Goal: Transaction & Acquisition: Purchase product/service

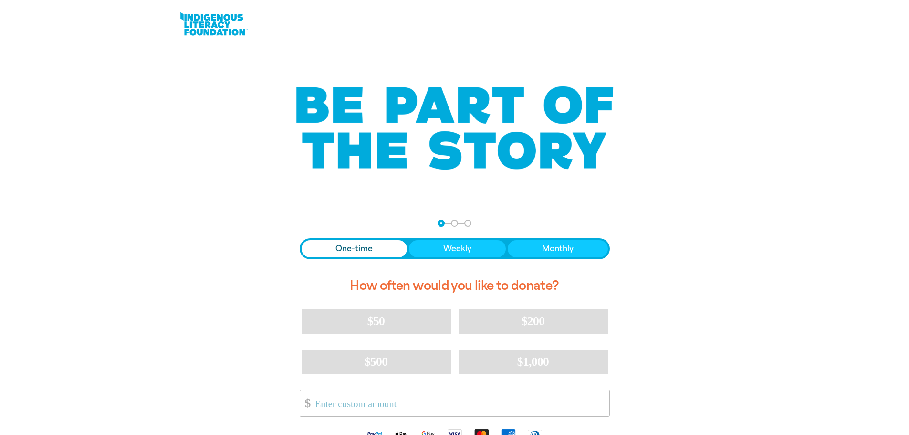
scroll to position [95, 0]
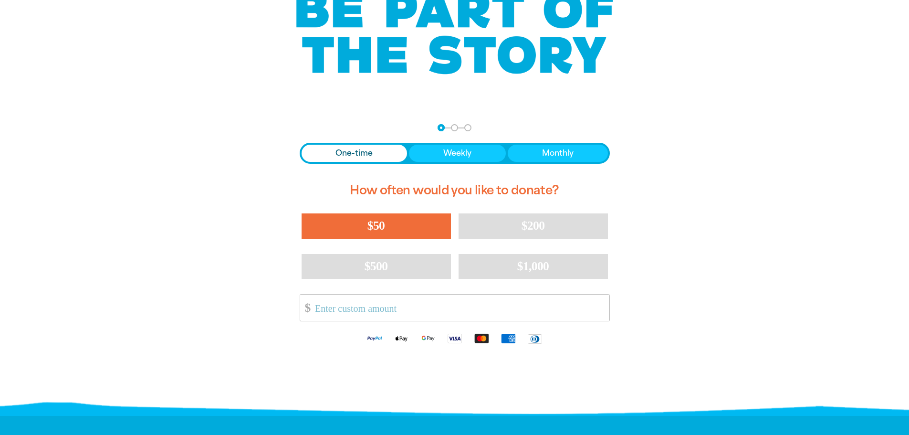
click at [387, 226] on button "$50" at bounding box center [376, 225] width 149 height 25
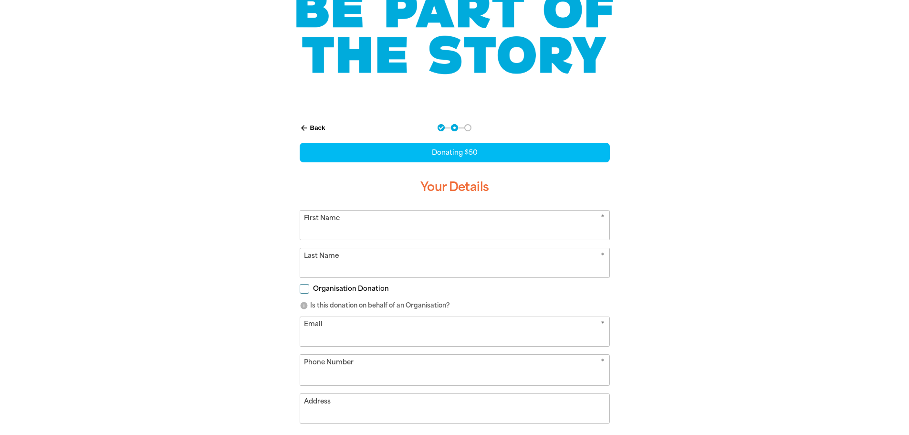
select select "AU"
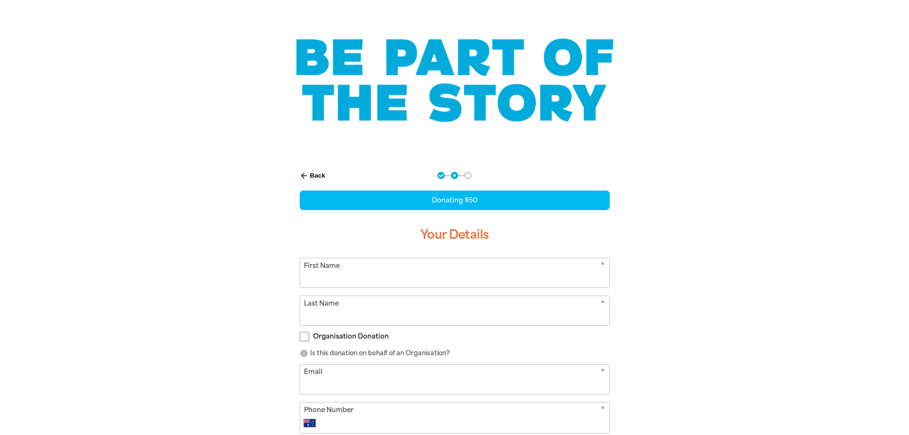
scroll to position [143, 0]
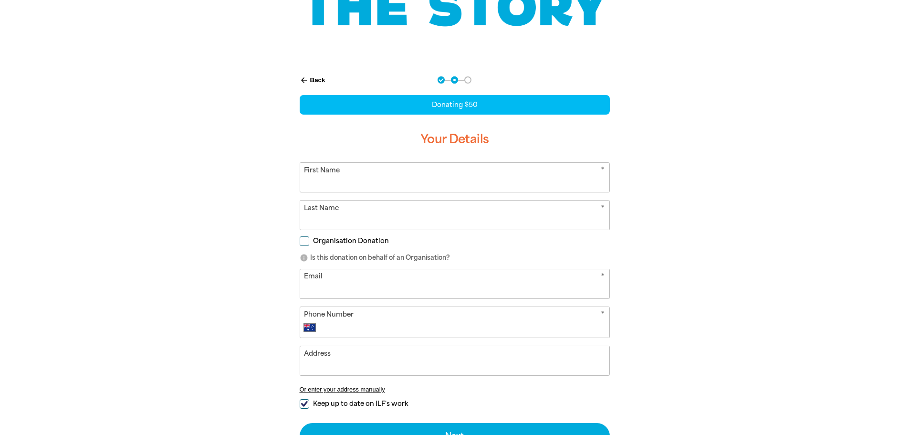
click at [348, 185] on input "First Name" at bounding box center [454, 177] width 309 height 29
type input "[PERSON_NAME]"
click at [356, 213] on input "Last Name" at bounding box center [454, 214] width 309 height 29
type input "[PERSON_NAME]"
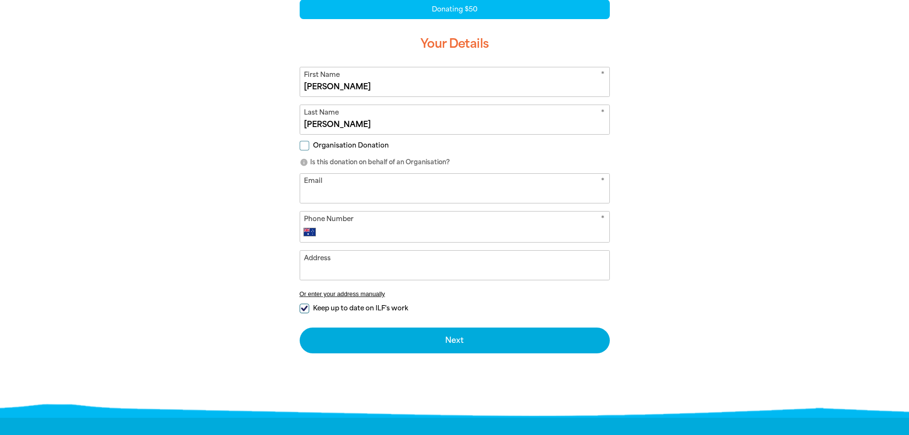
click at [325, 196] on input "Email" at bounding box center [454, 188] width 309 height 29
type input "s"
type input "stephanie.zhou@insearch.edu.au"
click at [385, 238] on input "Phone Number" at bounding box center [464, 231] width 282 height 11
type input "411197827"
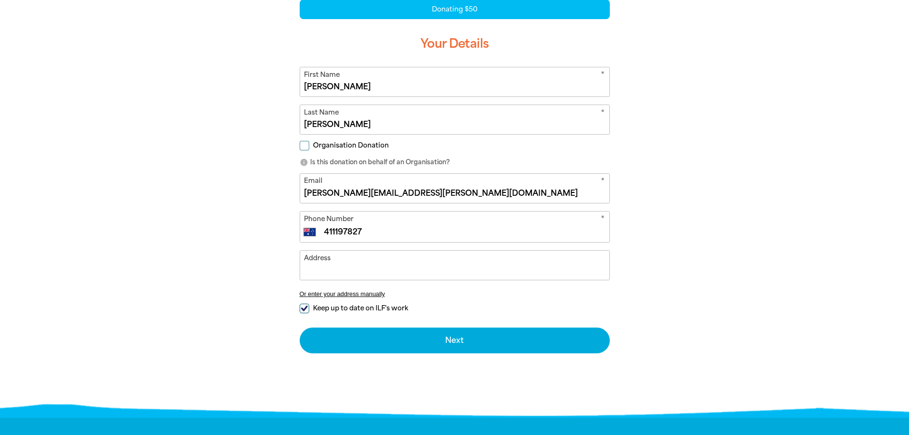
type input "41 Astley Ave"
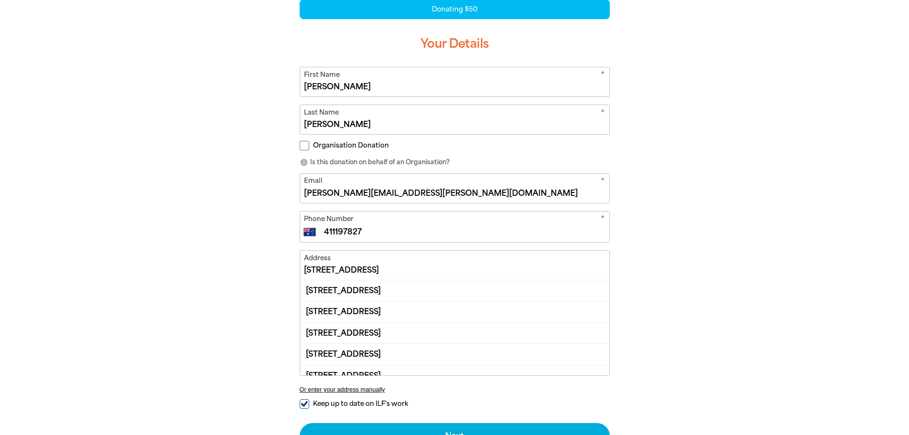
drag, startPoint x: 325, startPoint y: 229, endPoint x: 357, endPoint y: 238, distance: 33.7
click at [325, 229] on input "411197827" at bounding box center [464, 231] width 282 height 11
click at [385, 232] on input "0411 197 827" at bounding box center [464, 231] width 282 height 11
type input "0411 197 827"
click at [664, 217] on div "arrow_back Back Step 1 Step 2 Step 3 Donating $50 Your Details * First Name Ste…" at bounding box center [454, 238] width 573 height 539
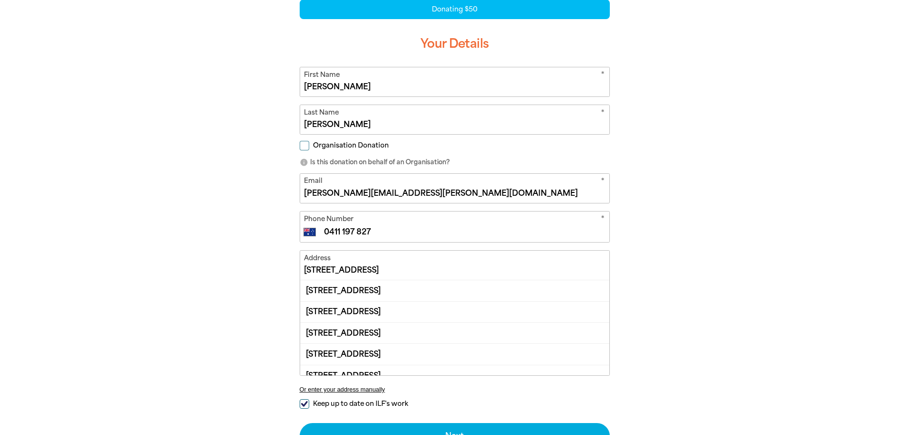
click at [594, 158] on p "info Is this donation on behalf of an Organisation?" at bounding box center [455, 162] width 310 height 10
click at [235, 185] on div "arrow_back Back Step 1 Step 2 Step 3 Donating $50 Your Details * First Name Ste…" at bounding box center [454, 238] width 573 height 539
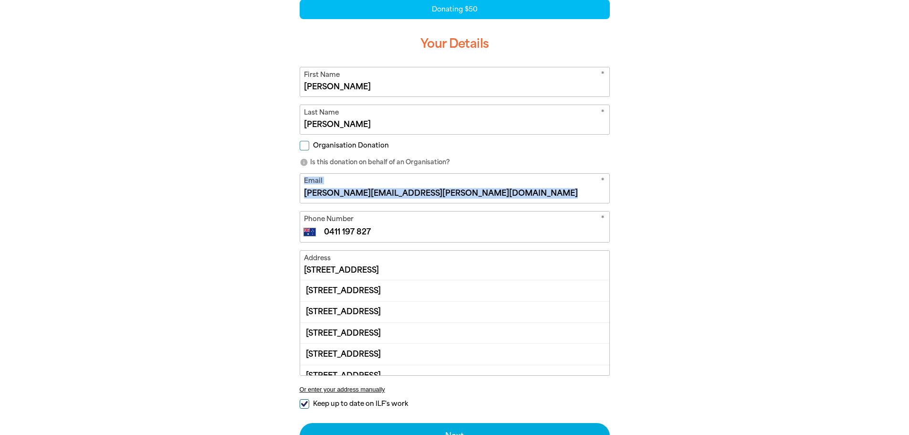
click at [235, 185] on div "arrow_back Back Step 1 Step 2 Step 3 Donating $50 Your Details * First Name Ste…" at bounding box center [454, 238] width 573 height 539
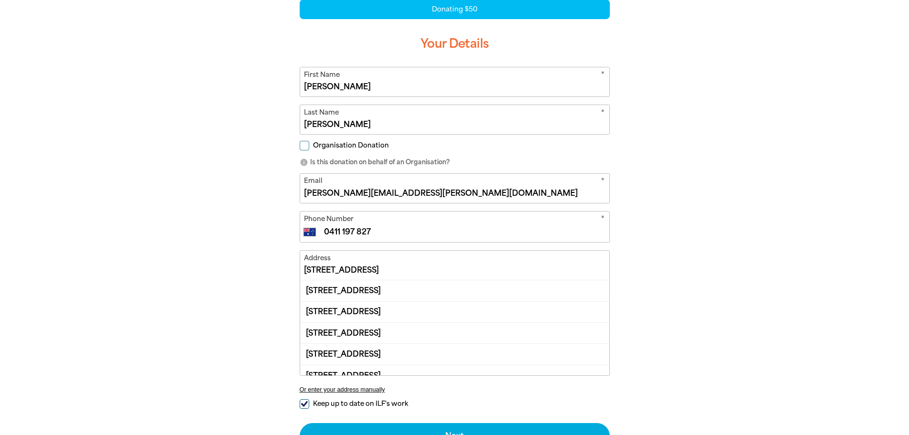
click at [362, 124] on input "ZHOU" at bounding box center [454, 119] width 309 height 29
click at [538, 268] on input "41 Astley Ave" at bounding box center [454, 264] width 309 height 29
drag, startPoint x: 647, startPoint y: 226, endPoint x: 629, endPoint y: 226, distance: 17.7
click at [647, 226] on div "arrow_back Back Step 1 Step 2 Step 3 Donating $50 Your Details * First Name Ste…" at bounding box center [454, 238] width 573 height 539
drag, startPoint x: 352, startPoint y: 271, endPoint x: 214, endPoint y: 268, distance: 137.4
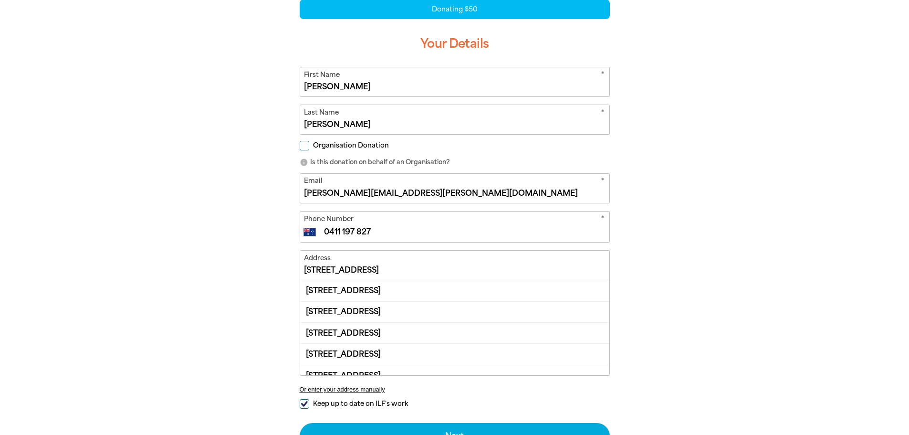
click at [214, 268] on div "arrow_back Back Step 1 Step 2 Step 3 Donating $50 Your Details * First Name Ste…" at bounding box center [454, 238] width 573 height 539
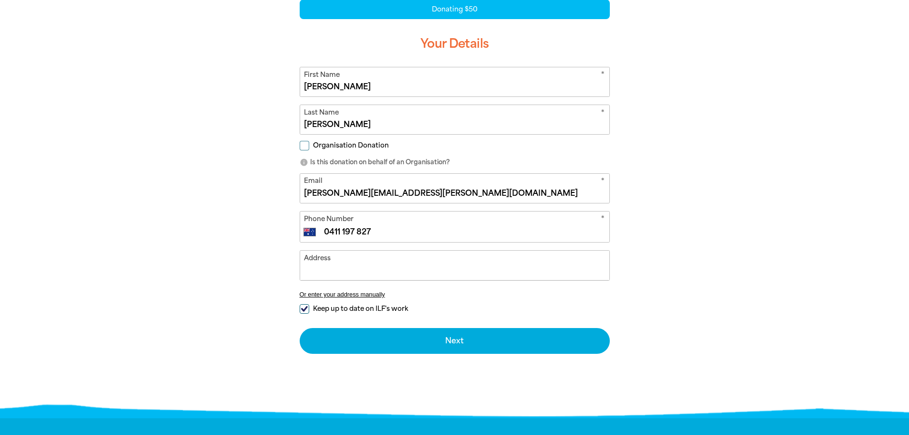
click at [688, 239] on div "arrow_back Back Step 1 Step 2 Step 3 Donating $50 Your Details * First Name Ste…" at bounding box center [454, 191] width 573 height 444
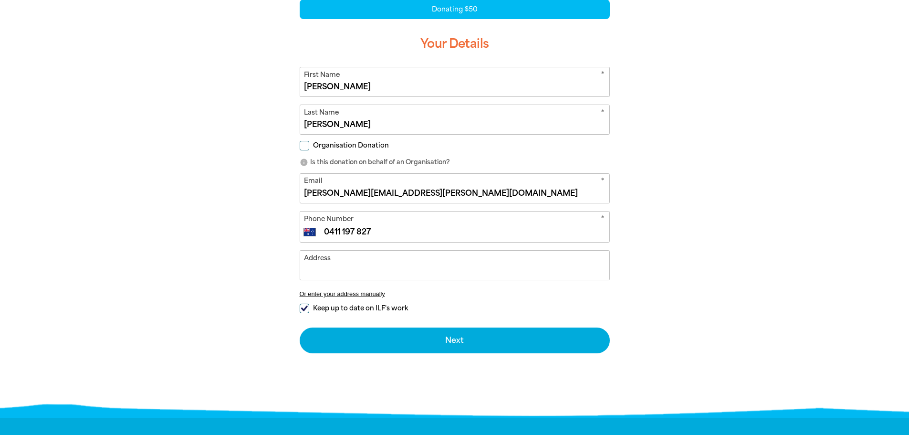
click at [305, 306] on input "Keep up to date on ILF's work" at bounding box center [305, 308] width 10 height 10
checkbox input "false"
click at [304, 145] on input "Organisation Donation" at bounding box center [305, 146] width 10 height 10
checkbox input "true"
select select "AU"
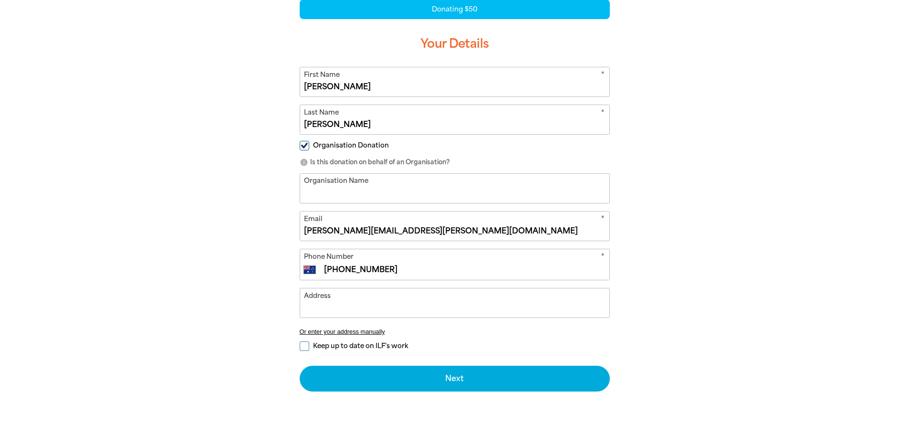
click at [354, 197] on input "Organisation Name" at bounding box center [454, 188] width 309 height 29
type input "UTS College Ltd"
click at [661, 223] on div "arrow_back Back Step 1 Step 2 Step 3 Donating $50 Your Details * First Name Ste…" at bounding box center [454, 209] width 573 height 481
click at [708, 209] on div "arrow_back Back Step 1 Step 2 Step 3 Donating $50 Your Details * First Name Ste…" at bounding box center [454, 209] width 573 height 481
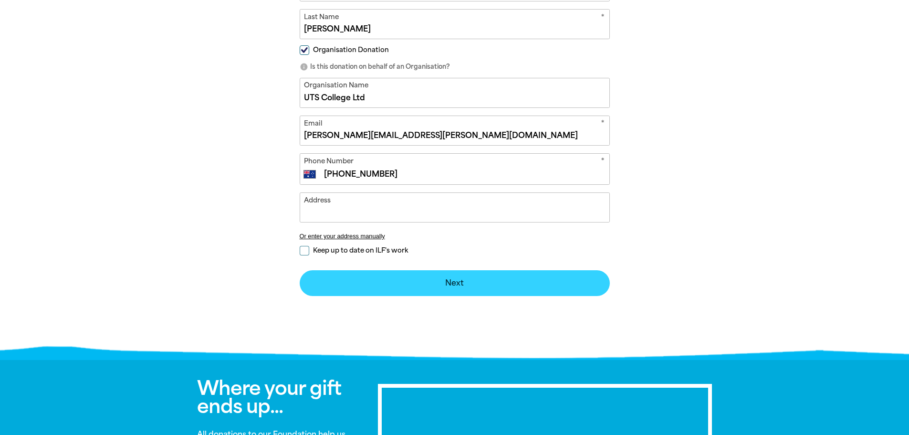
click at [444, 280] on button "Next chevron_right" at bounding box center [455, 283] width 310 height 26
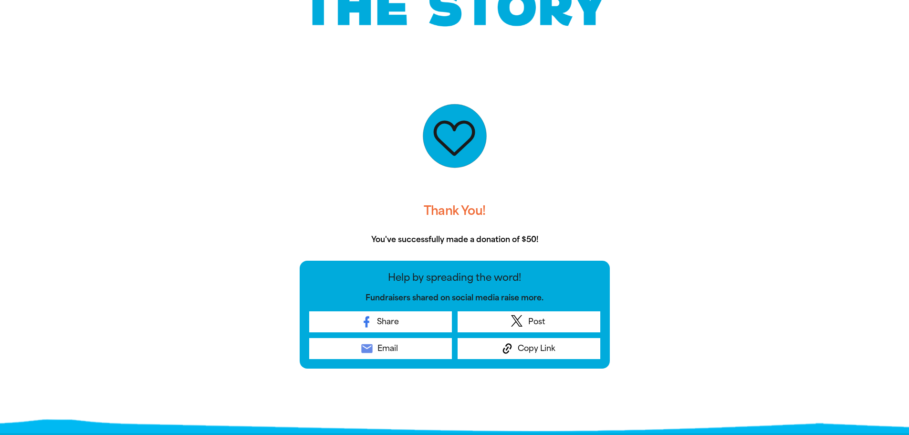
scroll to position [0, 0]
